Goal: Complete application form

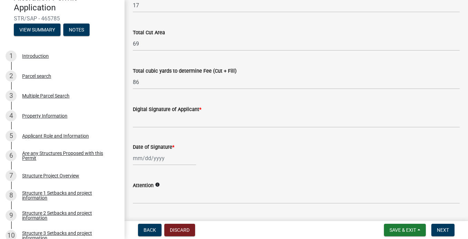
scroll to position [107, 0]
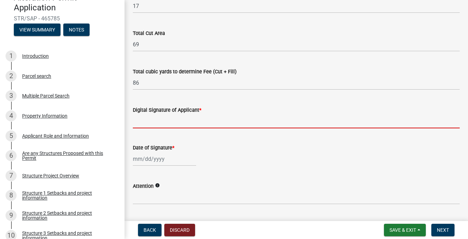
click at [146, 121] on input "Digital Signature of Applicant *" at bounding box center [296, 121] width 327 height 14
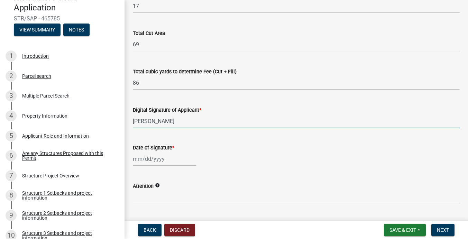
type input "[PERSON_NAME]"
select select "8"
select select "2025"
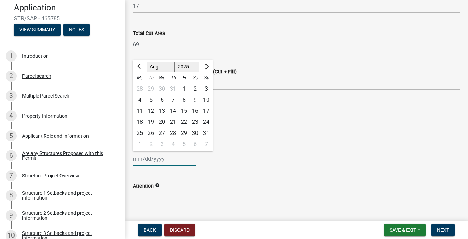
click at [136, 160] on div "[PERSON_NAME] Feb Mar Apr [PERSON_NAME][DATE] Oct Nov [DATE] 1526 1527 1528 152…" at bounding box center [164, 159] width 63 height 14
click at [162, 124] on div "20" at bounding box center [161, 122] width 11 height 11
type input "[DATE]"
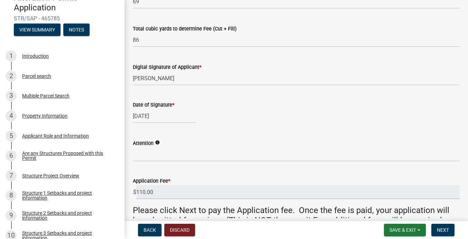
scroll to position [161, 0]
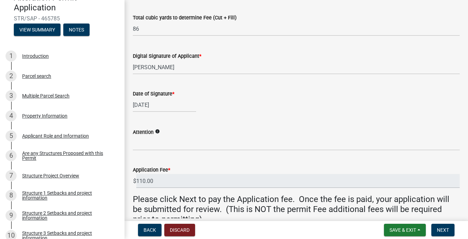
click at [160, 131] on icon "info" at bounding box center [157, 131] width 5 height 5
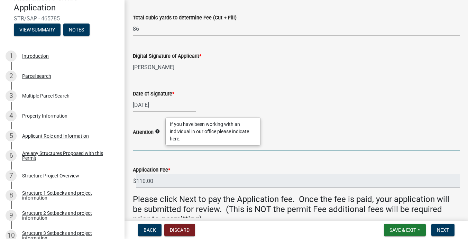
click at [147, 145] on input "Attention" at bounding box center [296, 143] width 327 height 14
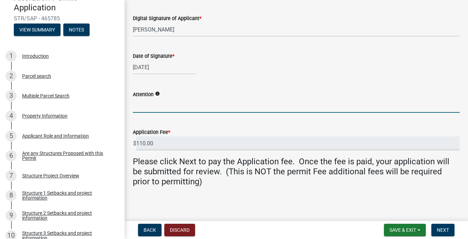
scroll to position [0, 0]
click at [164, 92] on div "Attention info" at bounding box center [296, 94] width 327 height 8
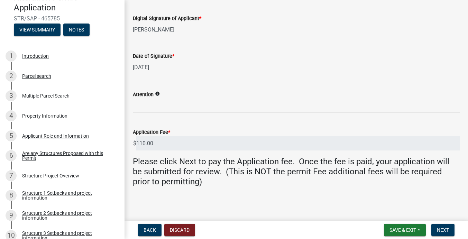
click at [160, 93] on icon "info" at bounding box center [157, 93] width 5 height 5
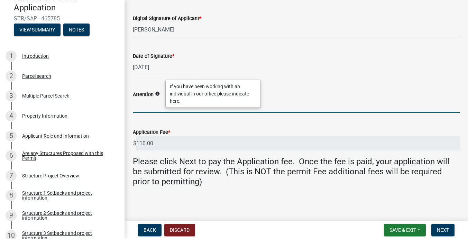
click at [149, 105] on input "Attention" at bounding box center [296, 106] width 327 height 14
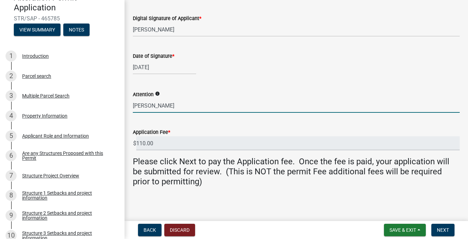
click at [170, 108] on input "[PERSON_NAME]" at bounding box center [296, 106] width 327 height 14
click at [183, 107] on input "[PERSON_NAME]" at bounding box center [296, 106] width 327 height 14
type input "[PERSON_NAME] (With [PERSON_NAME])"
click at [440, 231] on span "Next" at bounding box center [443, 230] width 12 height 6
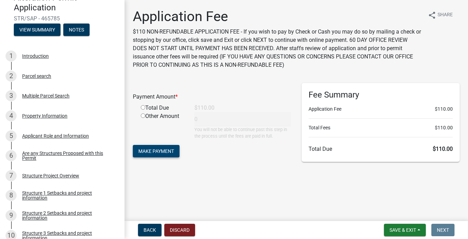
click at [157, 154] on span "Make Payment" at bounding box center [156, 152] width 36 height 6
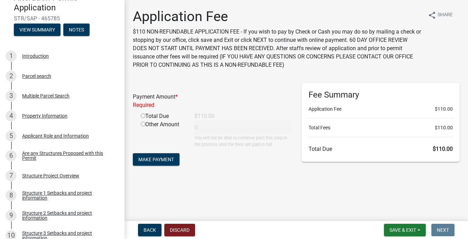
click at [142, 117] on input "radio" at bounding box center [143, 116] width 5 height 5
radio input "true"
type input "110"
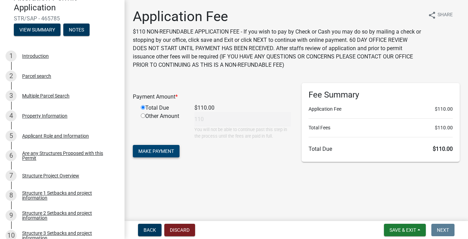
click at [154, 151] on span "Make Payment" at bounding box center [156, 152] width 36 height 6
